Goal: Find specific fact: Find specific fact

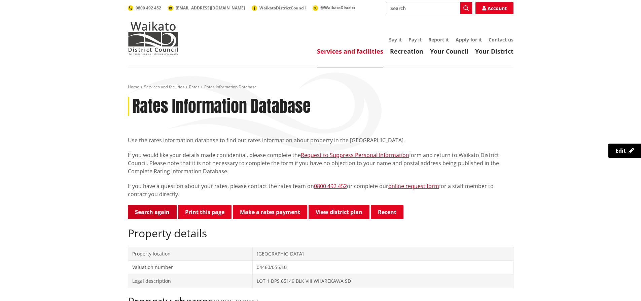
click at [155, 207] on link "Search again" at bounding box center [152, 212] width 49 height 14
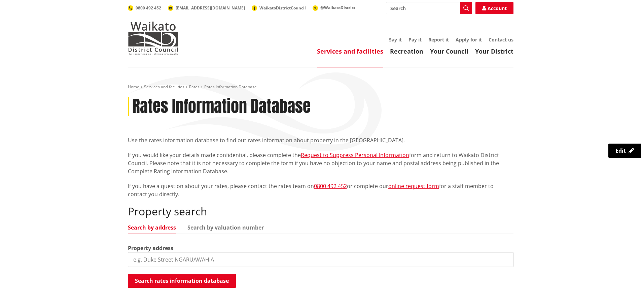
click at [139, 259] on input "search" at bounding box center [321, 259] width 386 height 15
type input "43C Waingaro Road"
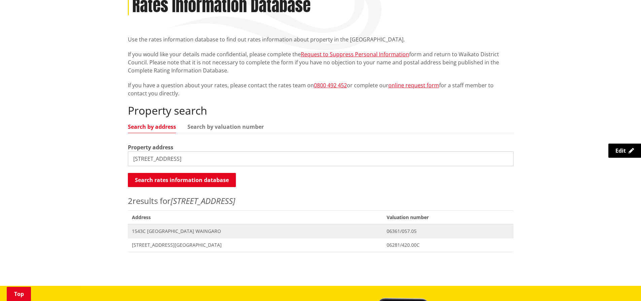
scroll to position [101, 0]
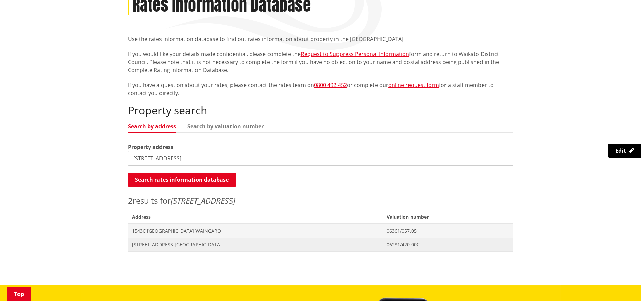
click at [161, 244] on span "43C Waingaro Road NGARUAWAHIA" at bounding box center [255, 244] width 247 height 7
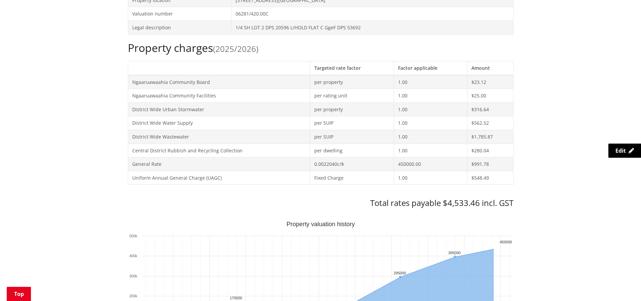
scroll to position [303, 0]
